Goal: Information Seeking & Learning: Understand process/instructions

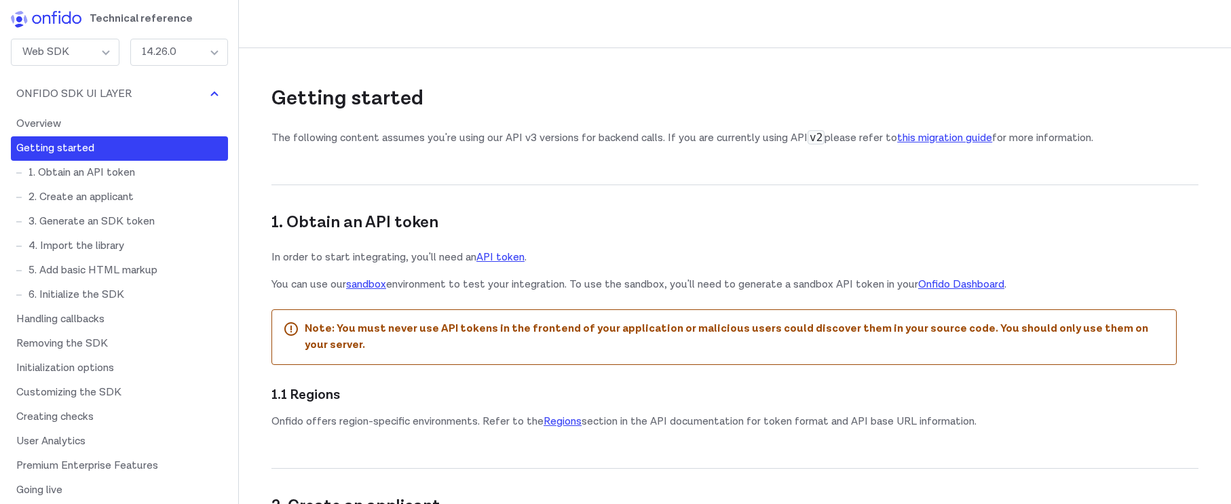
scroll to position [788, 0]
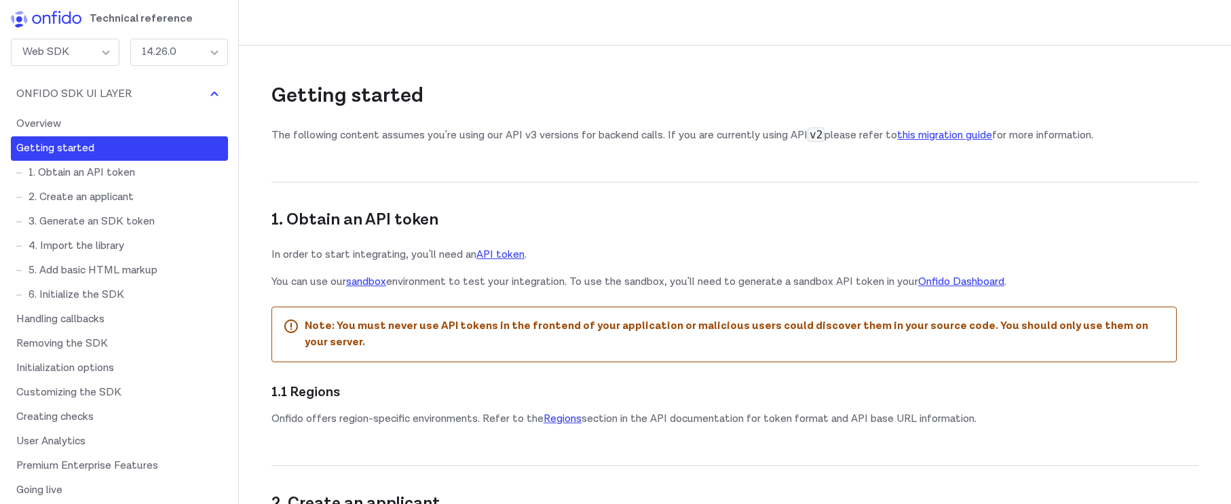
click at [676, 259] on p "In order to start integrating, you'll need an API token ." at bounding box center [723, 255] width 905 height 16
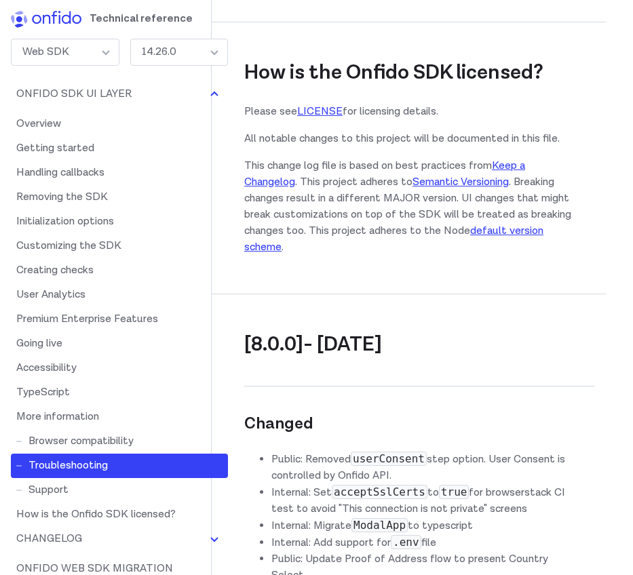
scroll to position [24364, 68]
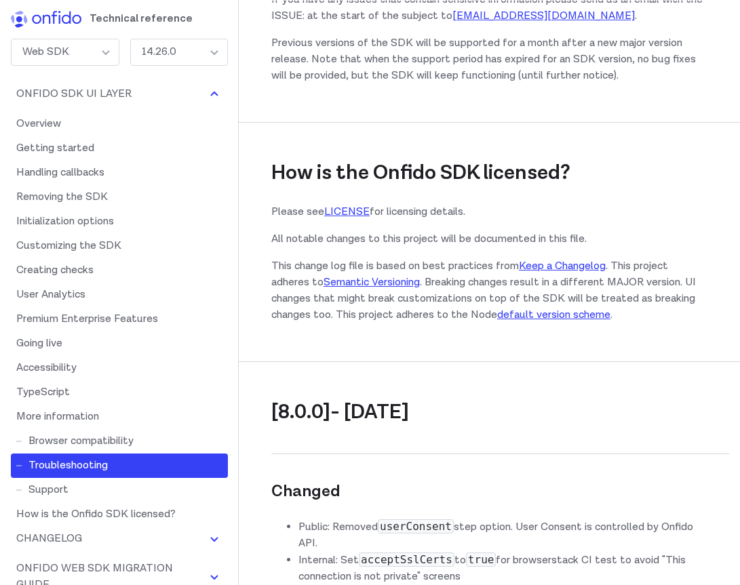
scroll to position [22217, 0]
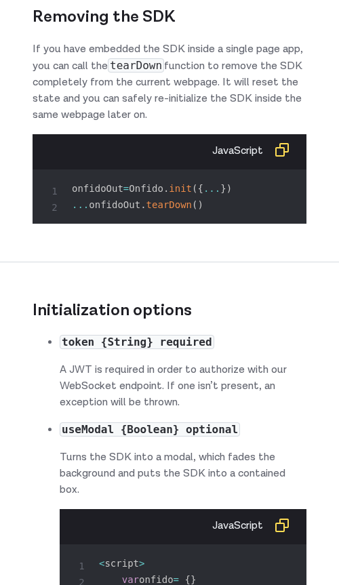
scroll to position [8999, 0]
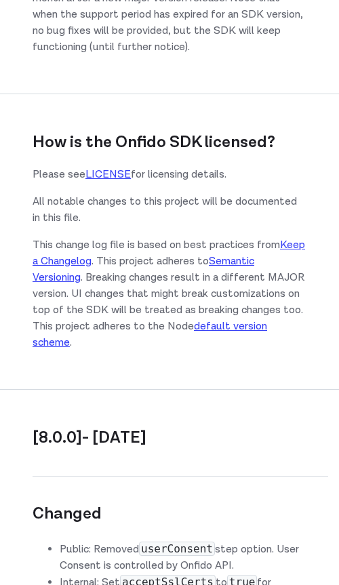
scroll to position [0, 0]
drag, startPoint x: 107, startPoint y: 396, endPoint x: 92, endPoint y: 398, distance: 15.2
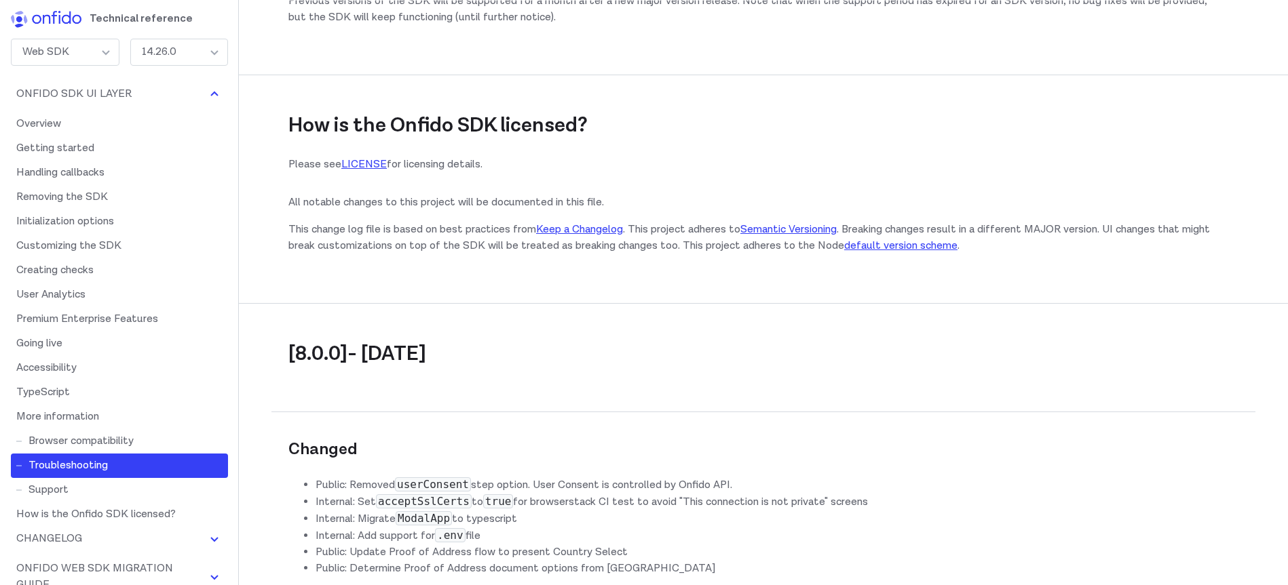
scroll to position [19747, 0]
